Goal: Information Seeking & Learning: Stay updated

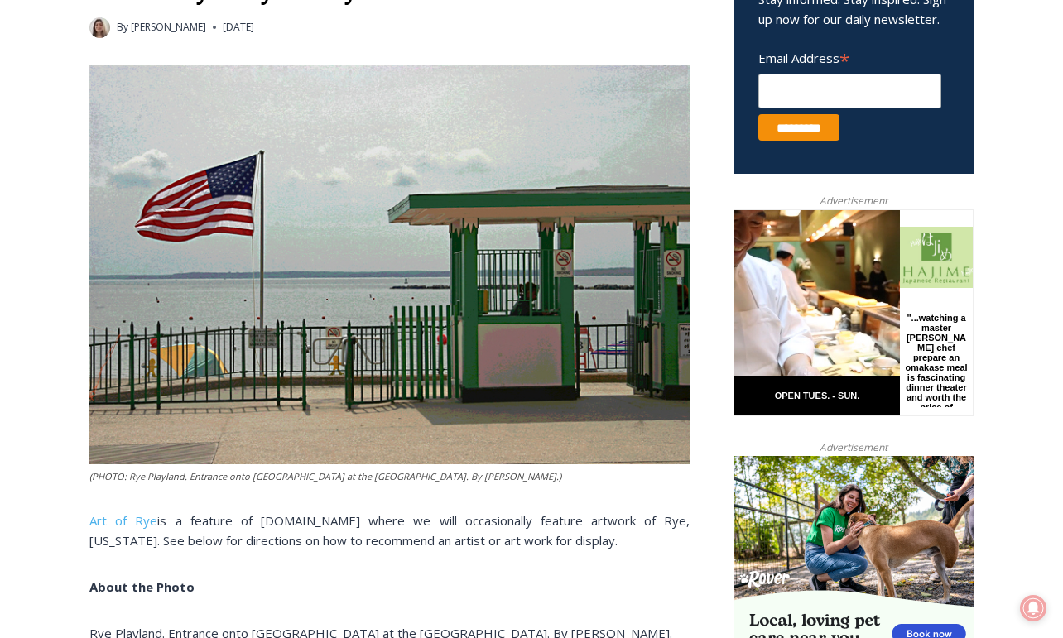
scroll to position [603, 0]
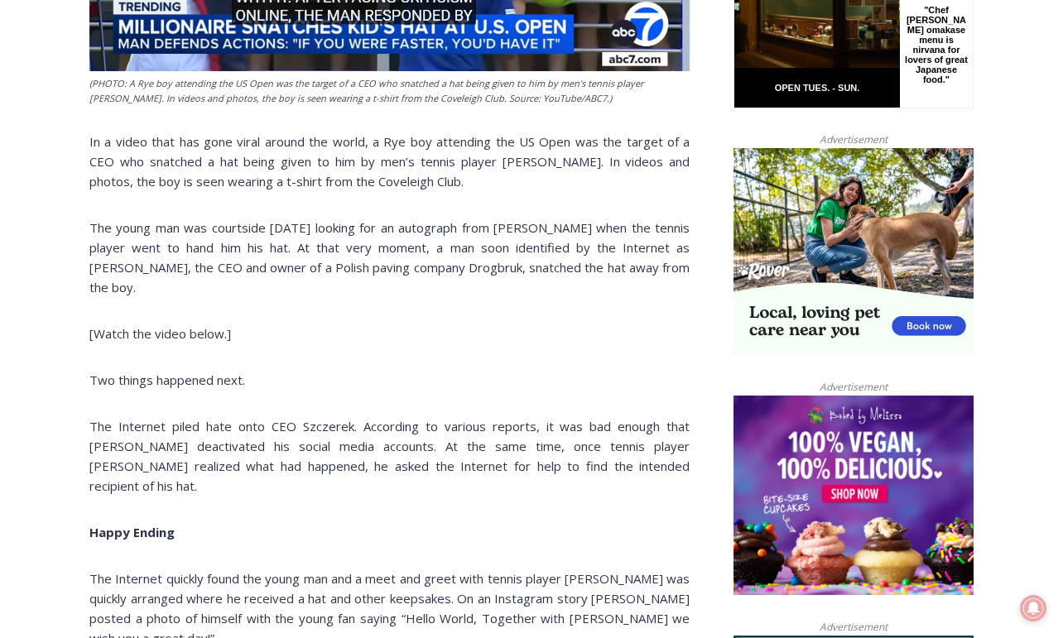
scroll to position [952, 0]
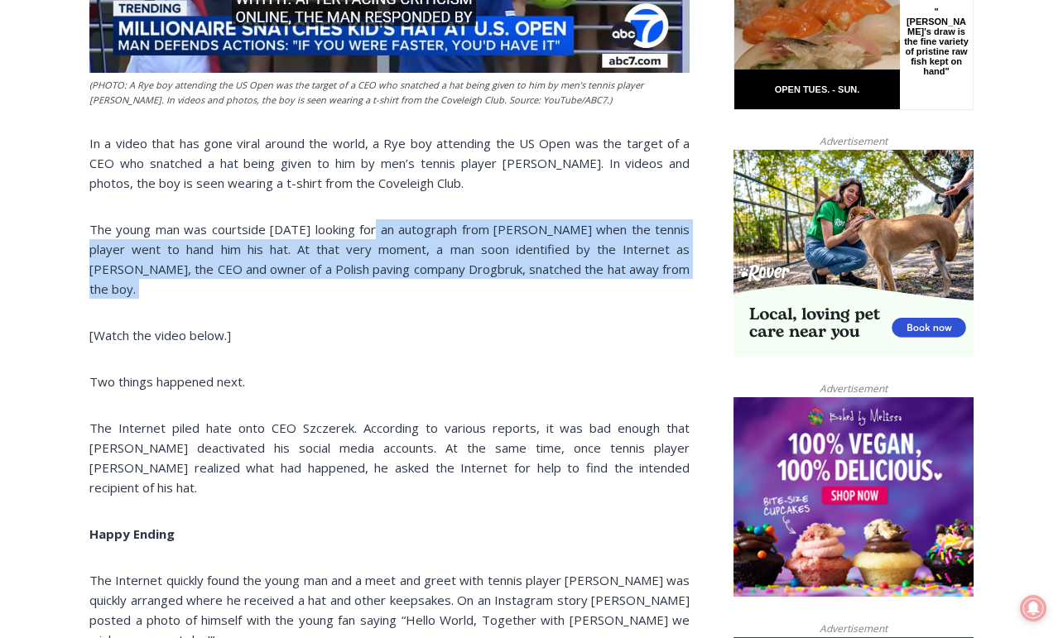
drag, startPoint x: 382, startPoint y: 235, endPoint x: 377, endPoint y: 324, distance: 89.5
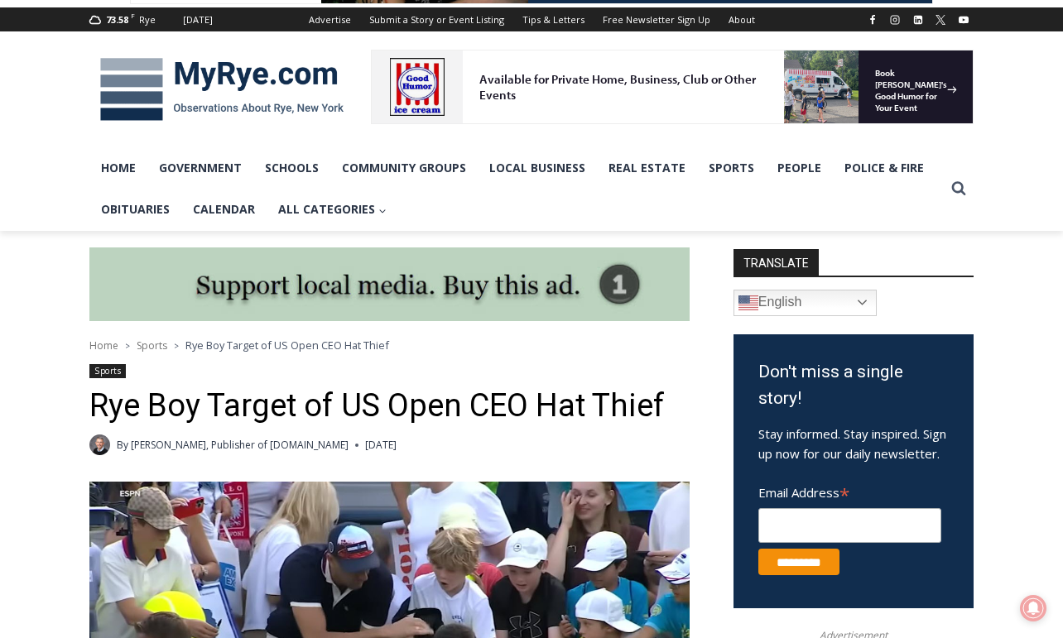
scroll to position [0, 0]
